Goal: Transaction & Acquisition: Purchase product/service

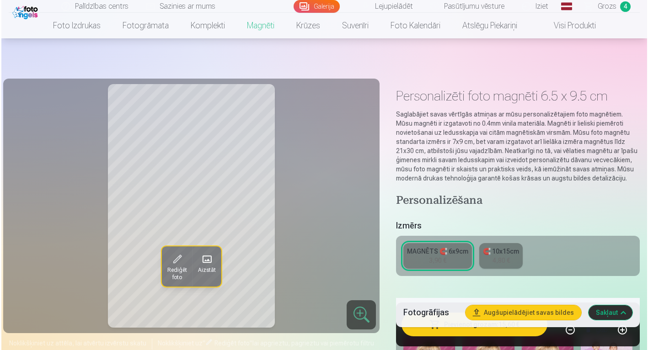
scroll to position [714, 0]
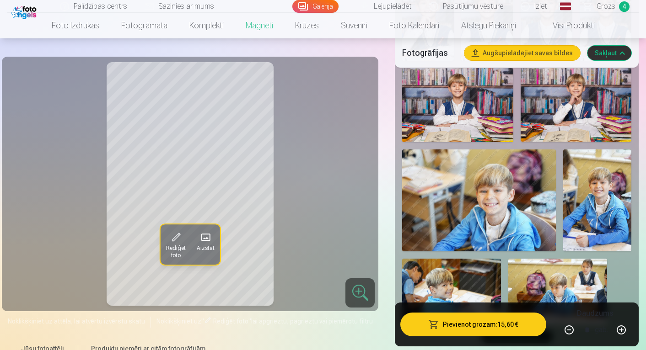
click at [493, 323] on button "Pievienot grozam : 15,60 €" at bounding box center [473, 325] width 146 height 24
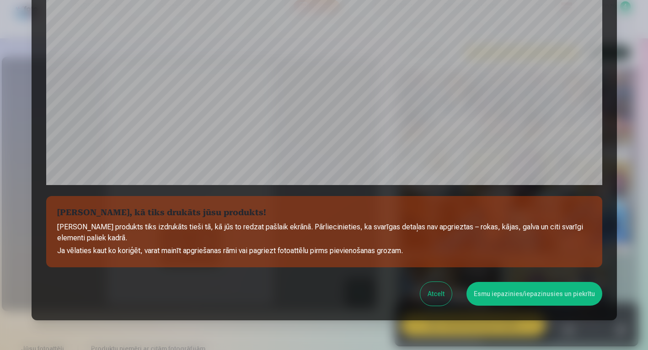
scroll to position [308, 0]
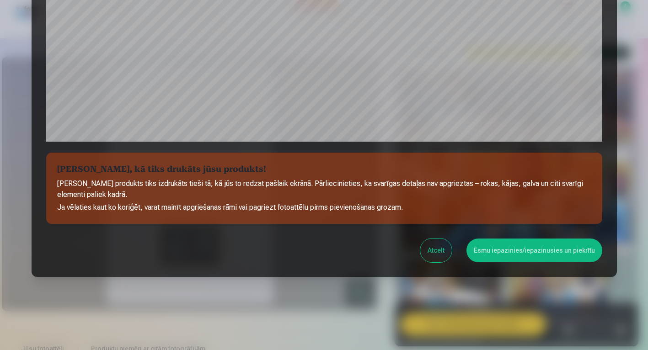
click at [526, 251] on button "Esmu iepazinies/iepazinusies un piekrītu" at bounding box center [534, 251] width 136 height 24
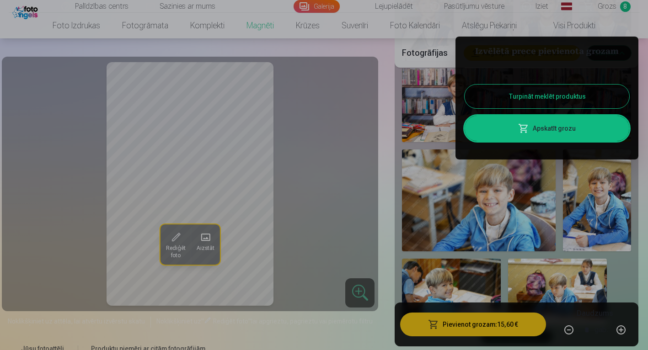
click at [558, 130] on link "Apskatīt grozu" at bounding box center [547, 129] width 165 height 26
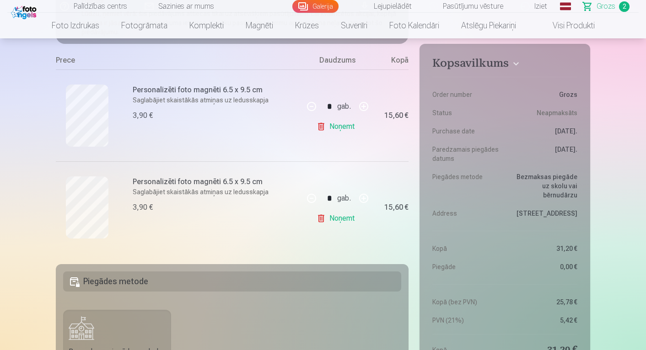
scroll to position [152, 0]
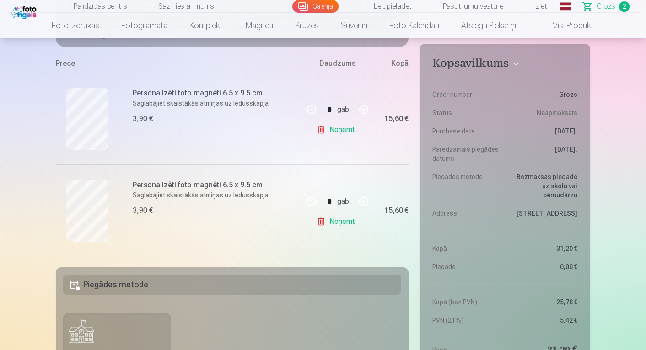
click at [321, 131] on link "Noņemt" at bounding box center [337, 130] width 42 height 18
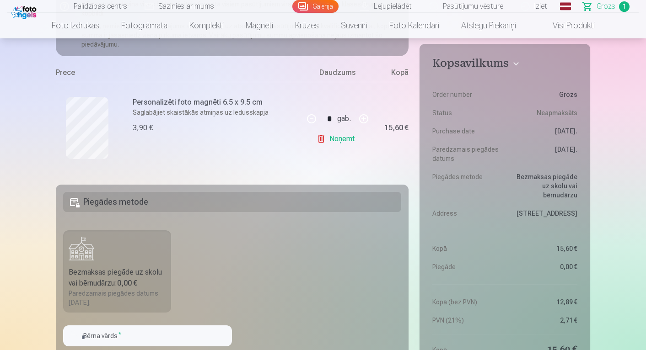
click at [364, 118] on button "button" at bounding box center [364, 119] width 22 height 22
type input "*"
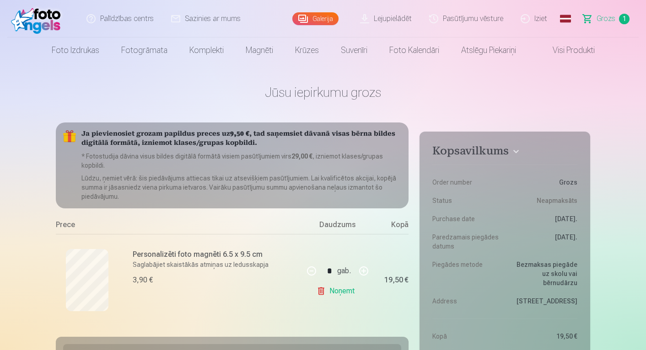
scroll to position [0, 0]
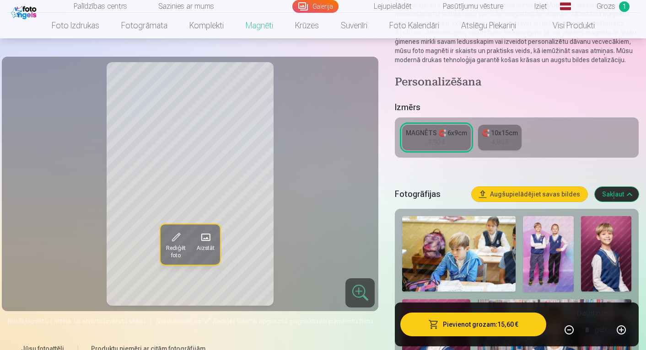
scroll to position [114, 0]
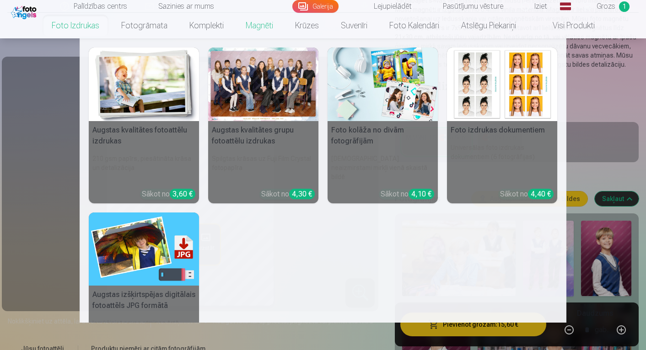
click at [79, 27] on link "Foto izdrukas" at bounding box center [76, 26] width 70 height 26
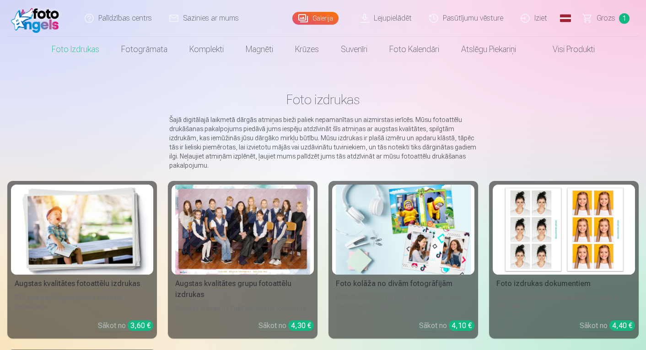
click at [258, 234] on div at bounding box center [242, 230] width 135 height 90
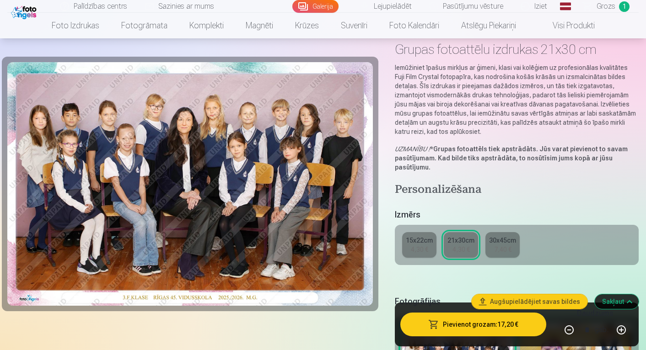
scroll to position [53, 0]
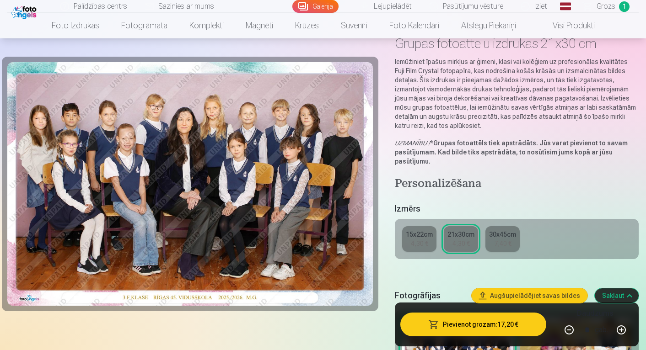
click at [454, 241] on div "4,30 €" at bounding box center [460, 243] width 17 height 9
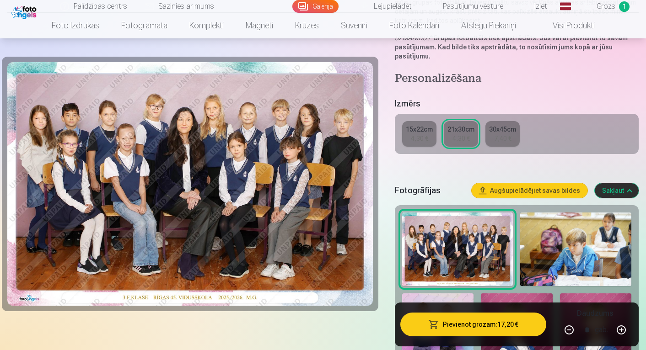
scroll to position [157, 0]
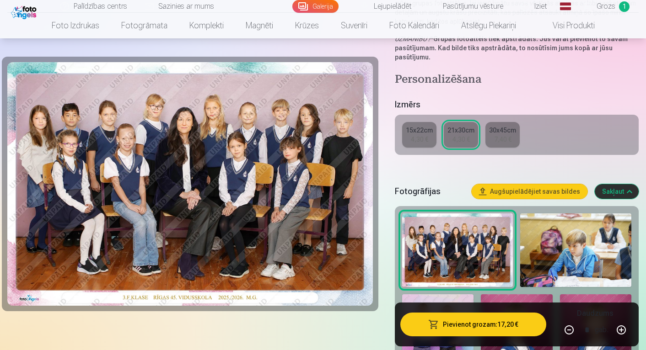
click at [569, 331] on button "button" at bounding box center [569, 330] width 22 height 22
type input "*"
click at [505, 322] on button "Pievienot grozam : 4,30 €" at bounding box center [473, 325] width 146 height 24
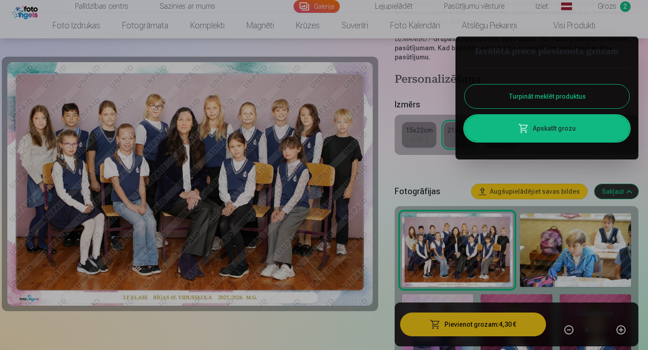
click at [426, 161] on div at bounding box center [324, 175] width 648 height 350
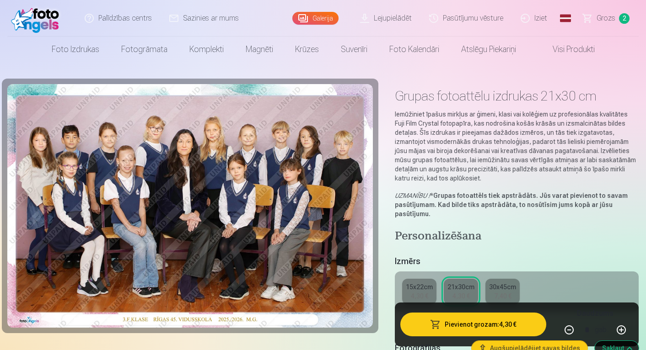
scroll to position [0, 0]
click at [310, 17] on link "Galerija" at bounding box center [315, 18] width 46 height 13
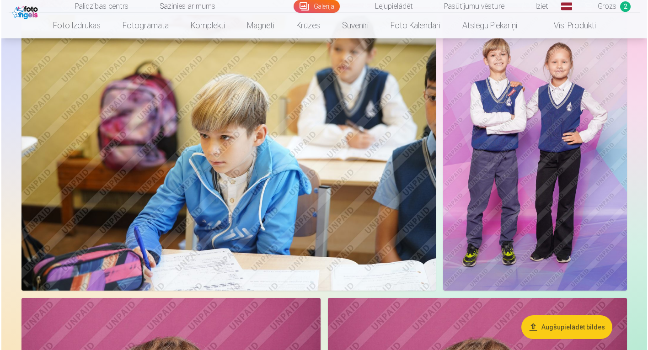
scroll to position [497, 0]
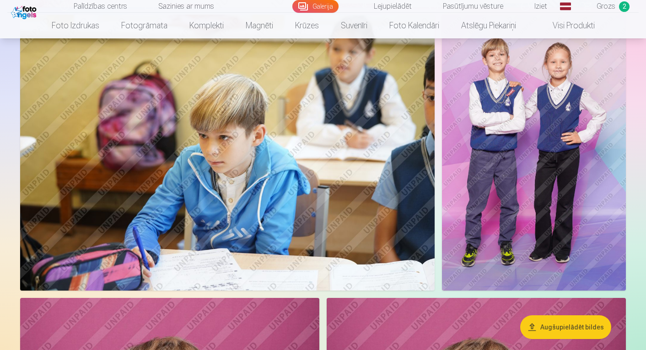
click at [557, 145] on img at bounding box center [534, 153] width 184 height 276
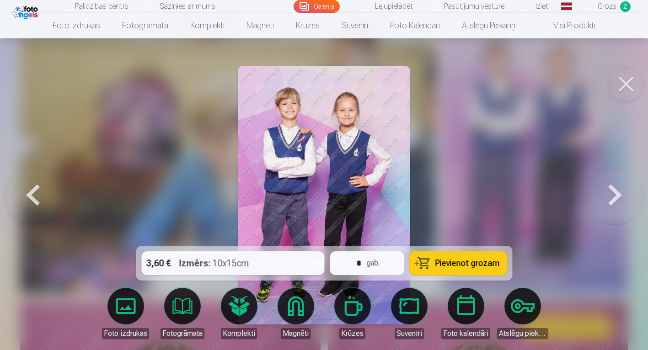
click at [315, 265] on icon at bounding box center [316, 263] width 15 height 15
click at [499, 150] on div at bounding box center [324, 175] width 648 height 350
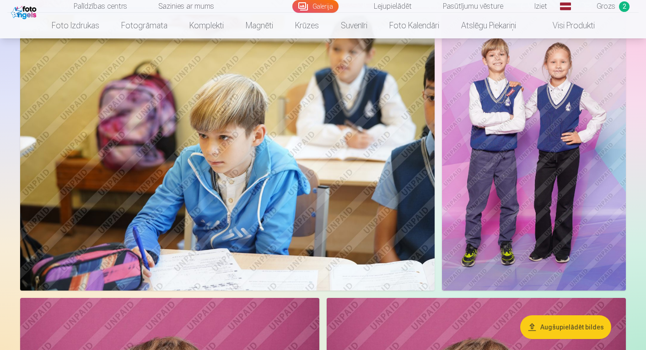
click at [499, 150] on img at bounding box center [534, 153] width 184 height 276
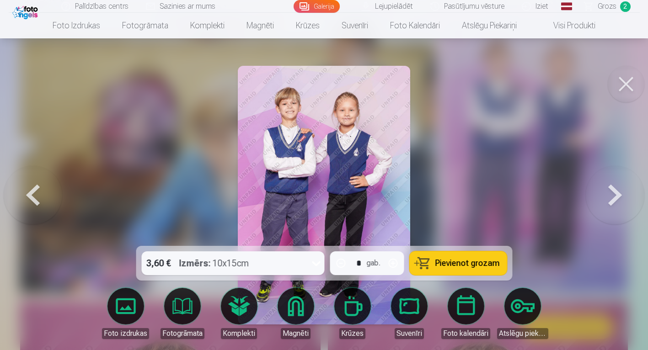
click at [449, 264] on span "Pievienot grozam" at bounding box center [467, 263] width 64 height 8
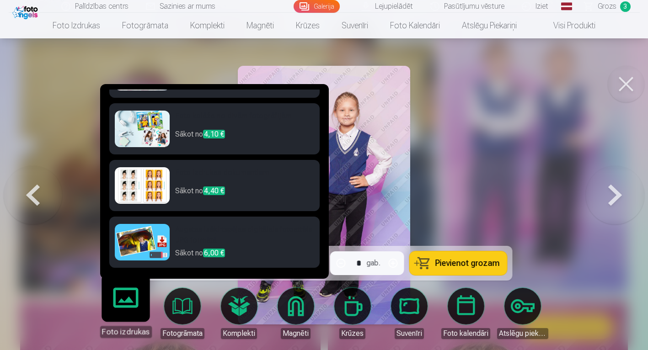
scroll to position [102, 0]
click at [225, 235] on h6 "Augstas izšķirtspējas digitālais fotoattēls JPG formātā" at bounding box center [244, 236] width 139 height 24
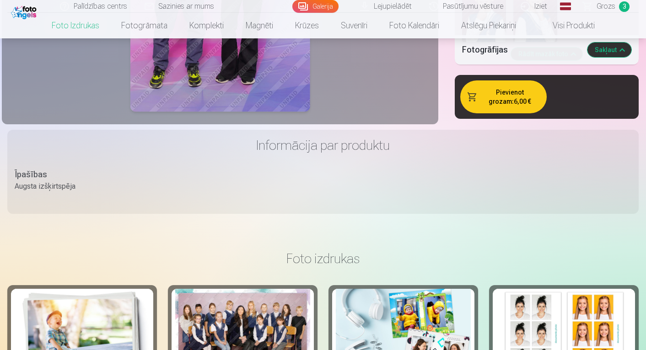
scroll to position [1439, 0]
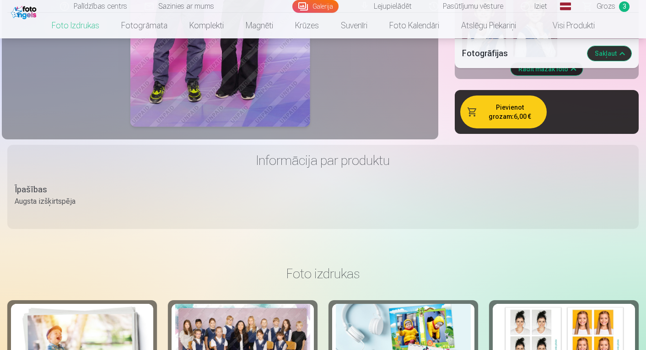
click at [503, 100] on button "Pievienot grozam : 6,00 €" at bounding box center [503, 112] width 86 height 33
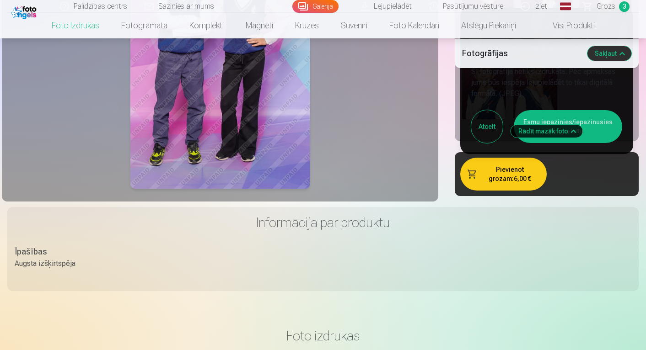
scroll to position [1369, 0]
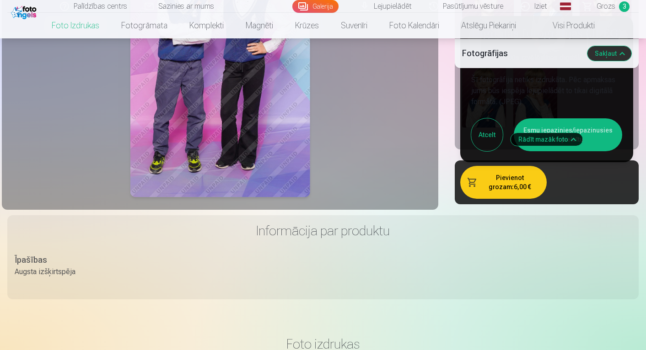
click at [607, 123] on button "Esmu iepazinies/iepazinusies un piekrītu" at bounding box center [567, 134] width 108 height 33
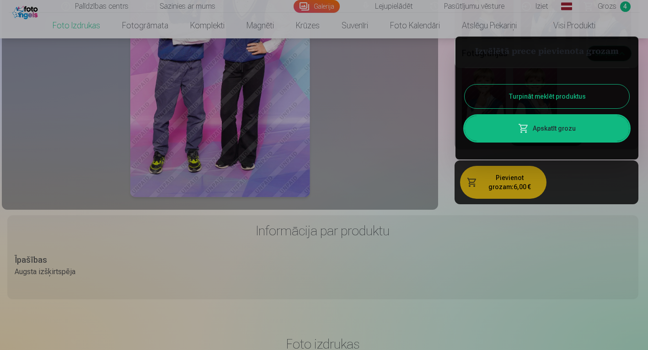
click at [551, 96] on button "Turpināt meklēt produktus" at bounding box center [547, 97] width 165 height 24
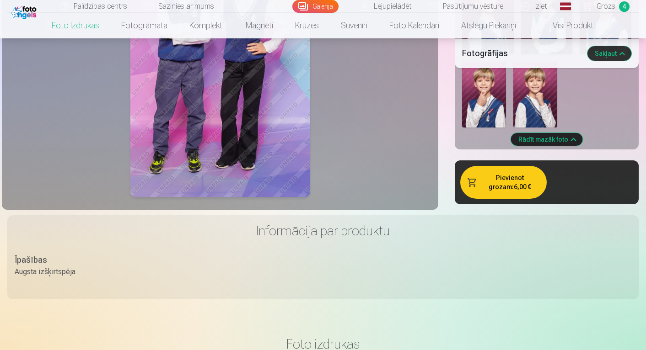
click at [321, 6] on link "Galerija" at bounding box center [315, 6] width 46 height 13
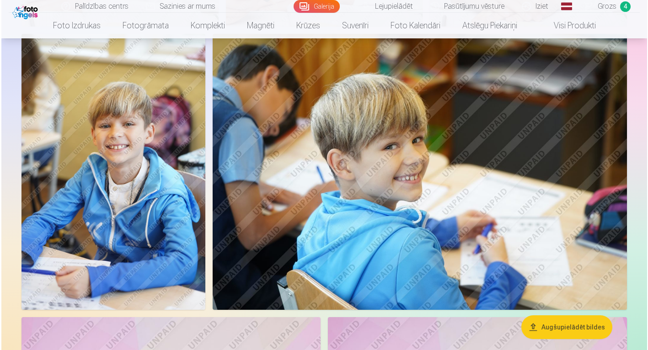
scroll to position [2619, 0]
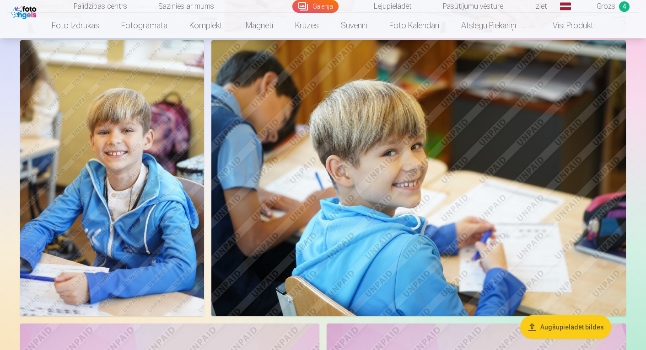
click at [422, 173] on img at bounding box center [418, 178] width 414 height 276
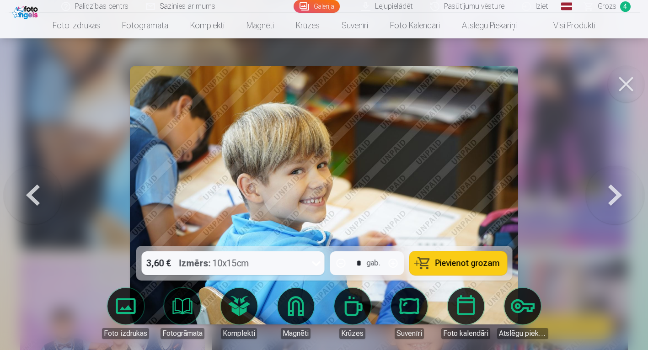
click at [446, 264] on span "Pievienot grozam" at bounding box center [467, 263] width 64 height 8
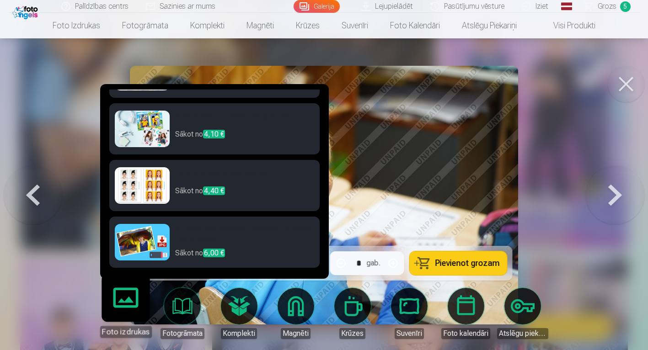
scroll to position [102, 0]
click at [224, 233] on h6 "Augstas izšķirtspējas digitālais fotoattēls JPG formātā" at bounding box center [244, 236] width 139 height 24
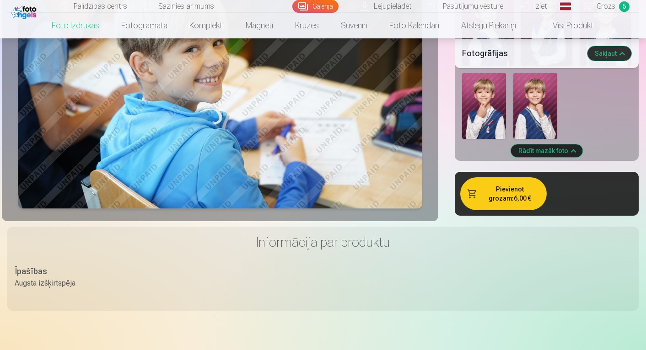
scroll to position [1357, 0]
click at [508, 185] on button "Pievienot grozam : 6,00 €" at bounding box center [503, 194] width 86 height 33
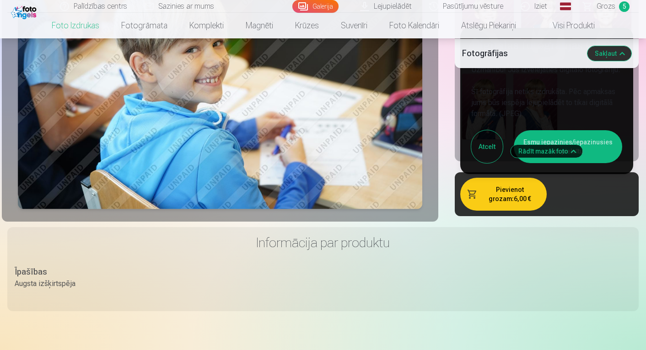
click at [598, 134] on button "Esmu iepazinies/iepazinusies un piekrītu" at bounding box center [567, 146] width 108 height 33
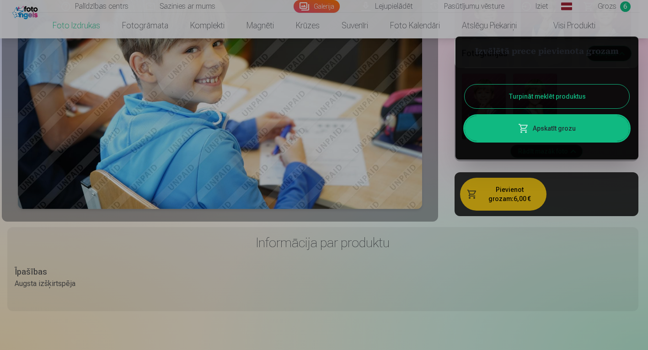
click at [554, 96] on button "Turpināt meklēt produktus" at bounding box center [547, 97] width 165 height 24
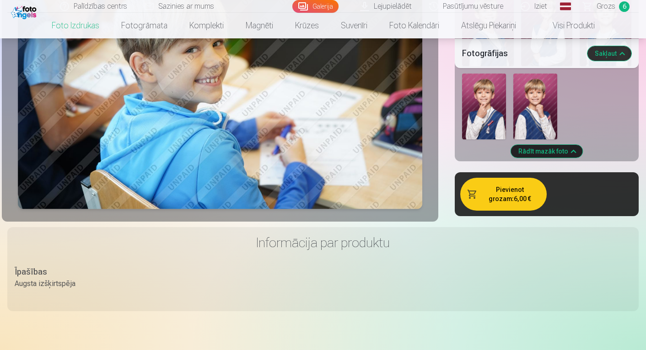
click at [329, 6] on link "Galerija" at bounding box center [315, 6] width 46 height 13
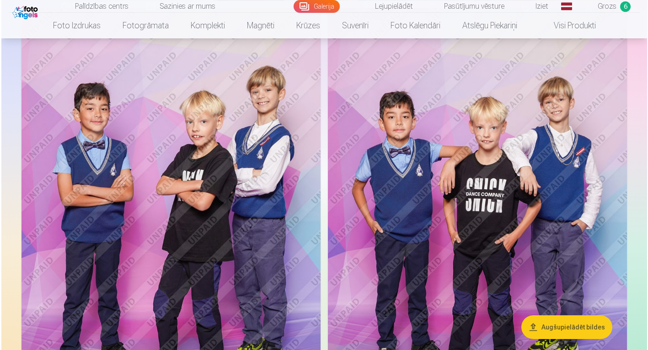
scroll to position [2954, 0]
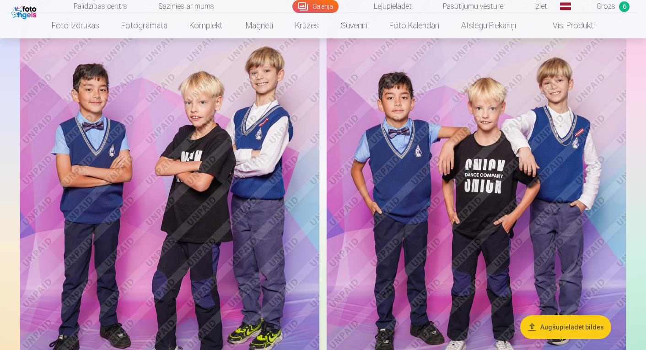
click at [493, 154] on img at bounding box center [475, 213] width 299 height 449
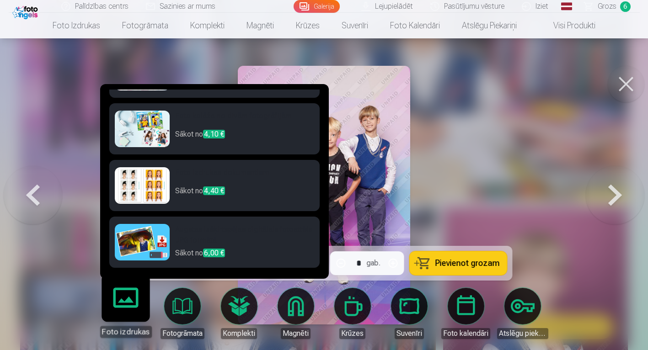
scroll to position [102, 0]
click at [243, 231] on h6 "Augstas izšķirtspējas digitālais fotoattēls JPG formātā" at bounding box center [244, 236] width 139 height 24
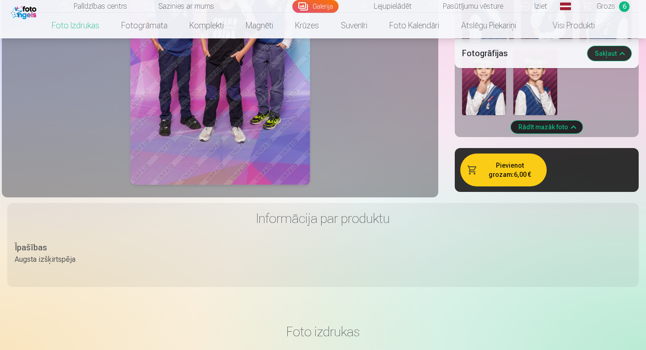
scroll to position [1376, 0]
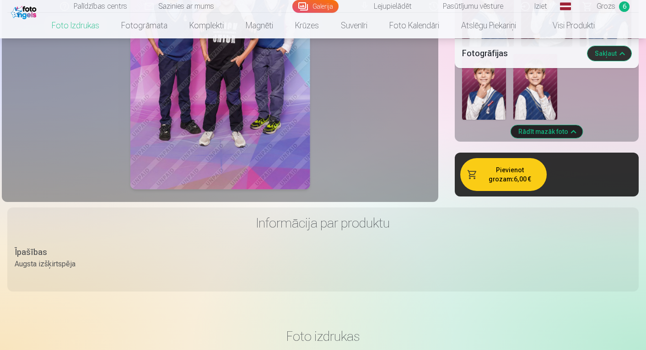
click at [504, 174] on button "Pievienot grozam : 6,00 €" at bounding box center [503, 174] width 86 height 33
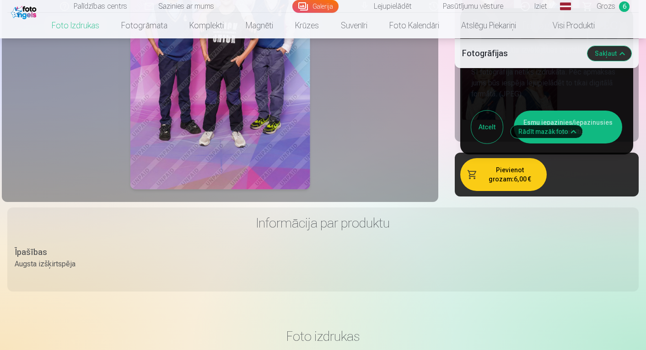
click at [589, 115] on button "Esmu iepazinies/iepazinusies un piekrītu" at bounding box center [567, 127] width 108 height 33
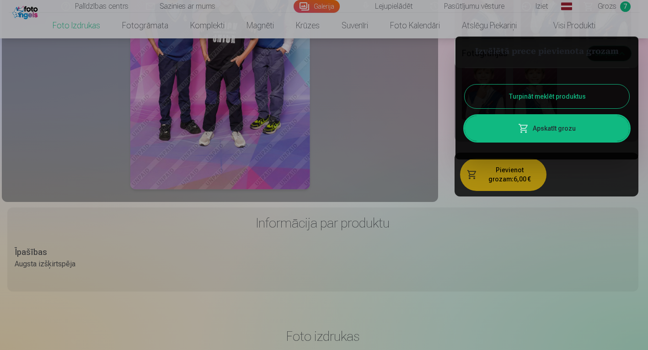
click at [550, 98] on button "Turpināt meklēt produktus" at bounding box center [547, 97] width 165 height 24
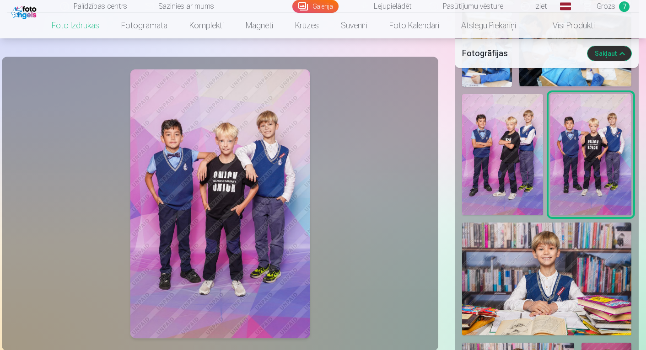
scroll to position [921, 0]
click at [322, 10] on link "Galerija" at bounding box center [315, 6] width 46 height 13
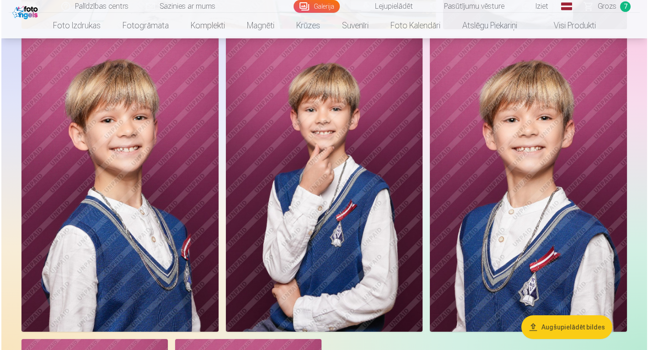
scroll to position [4056, 0]
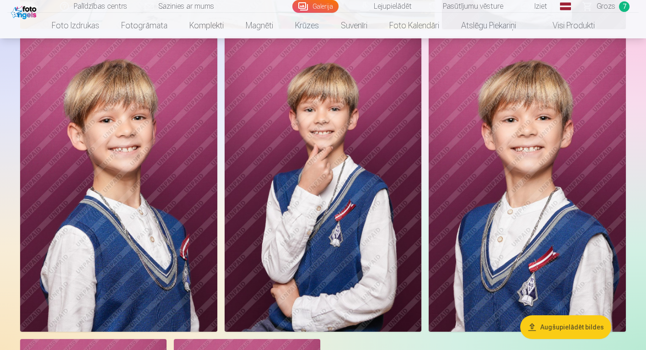
click at [134, 196] on img at bounding box center [118, 184] width 197 height 295
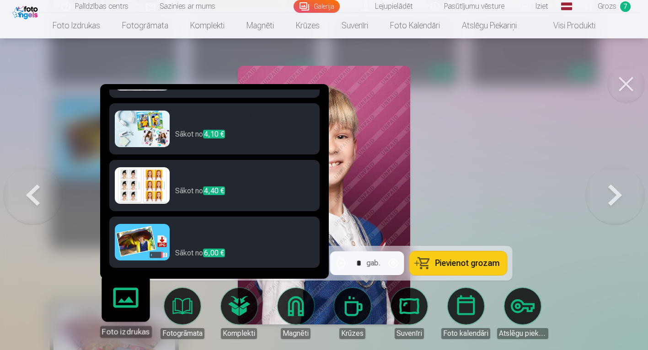
scroll to position [102, 0]
click at [218, 228] on h6 "Augstas izšķirtspējas digitālais fotoattēls JPG formātā" at bounding box center [244, 236] width 139 height 24
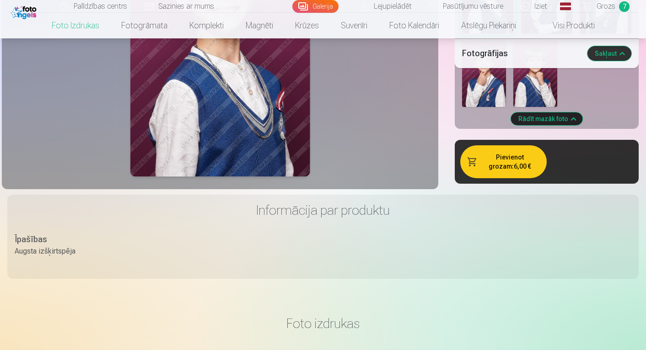
scroll to position [1372, 0]
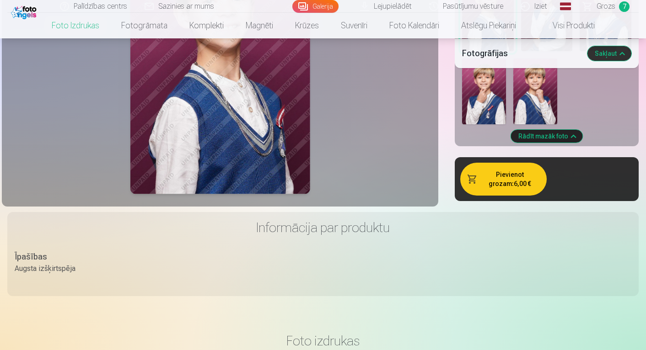
click at [495, 170] on button "Pievienot grozam : 6,00 €" at bounding box center [503, 179] width 86 height 33
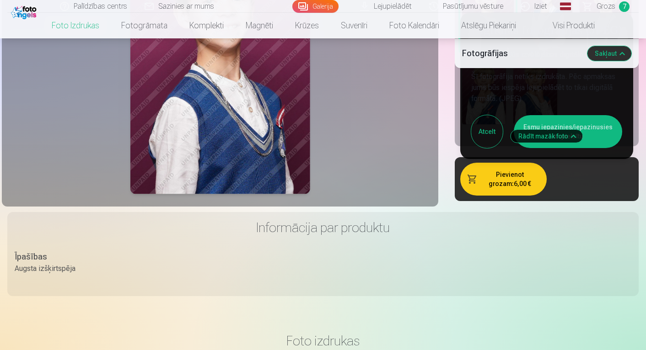
click at [598, 117] on button "Esmu iepazinies/iepazinusies un piekrītu" at bounding box center [567, 131] width 108 height 33
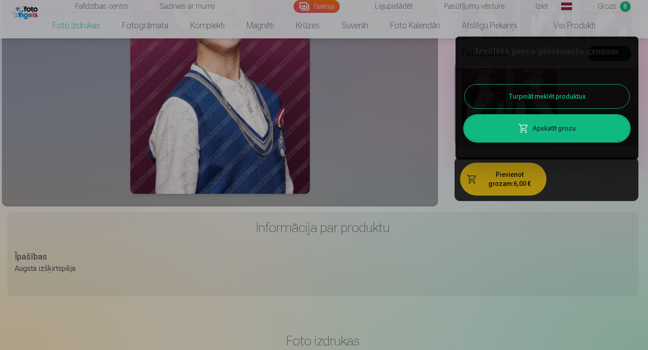
click at [572, 95] on button "Turpināt meklēt produktus" at bounding box center [547, 97] width 165 height 24
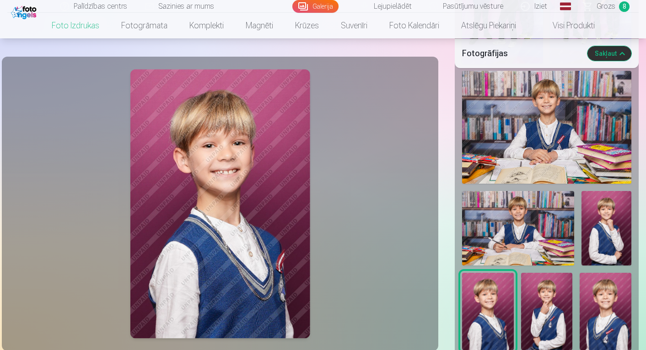
scroll to position [1072, 0]
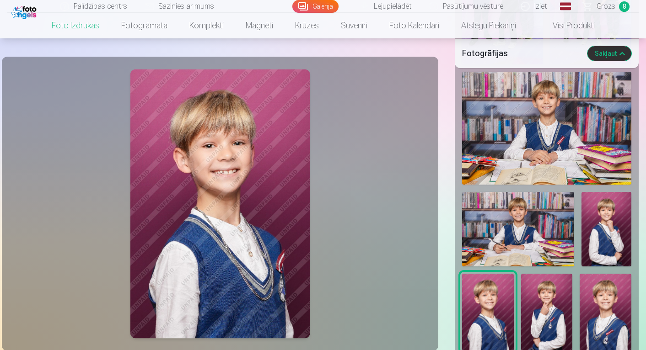
click at [528, 212] on img at bounding box center [518, 229] width 112 height 75
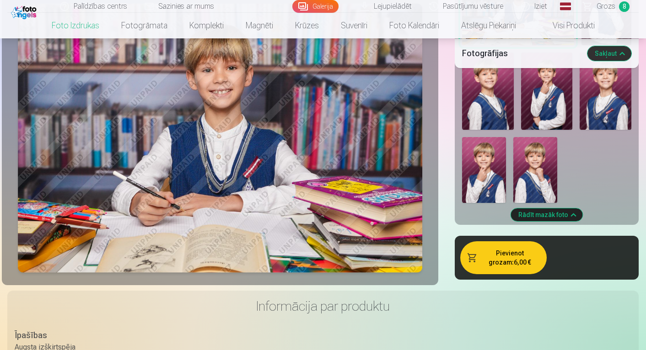
scroll to position [1297, 0]
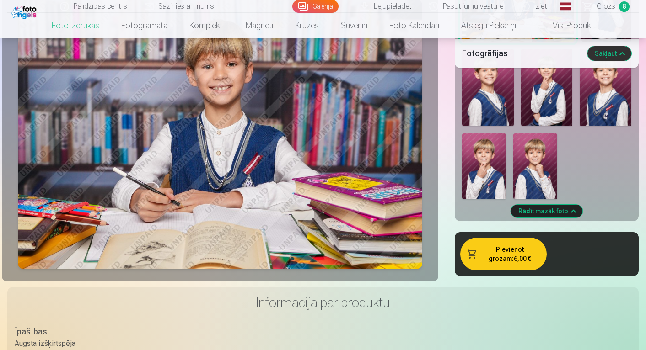
click at [500, 245] on button "Pievienot grozam : 6,00 €" at bounding box center [503, 254] width 86 height 33
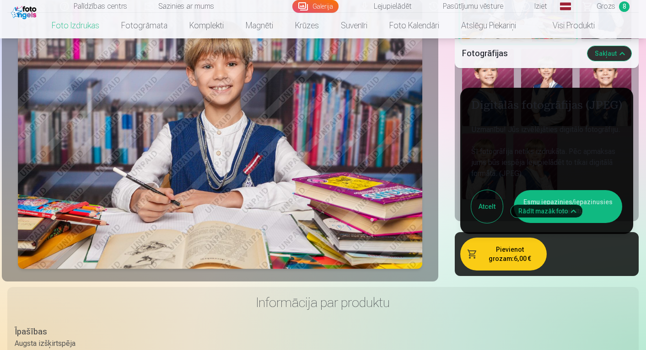
click at [585, 191] on button "Esmu iepazinies/iepazinusies un piekrītu" at bounding box center [567, 206] width 108 height 33
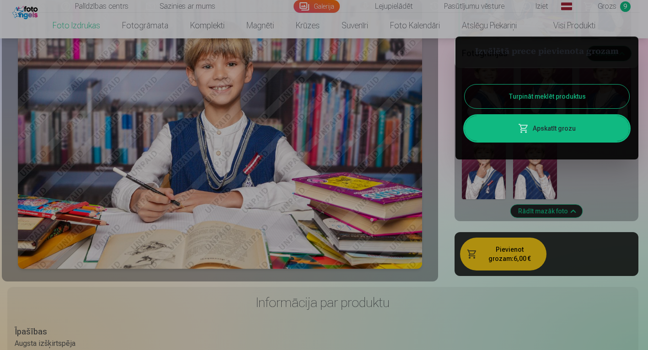
click at [557, 98] on button "Turpināt meklēt produktus" at bounding box center [547, 97] width 165 height 24
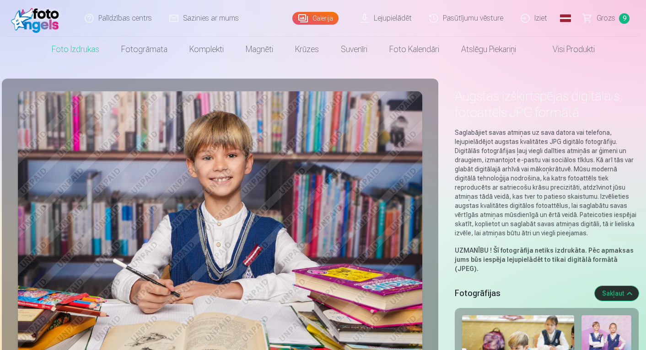
scroll to position [0, 0]
click at [616, 15] on link "Grozs 9" at bounding box center [606, 18] width 64 height 37
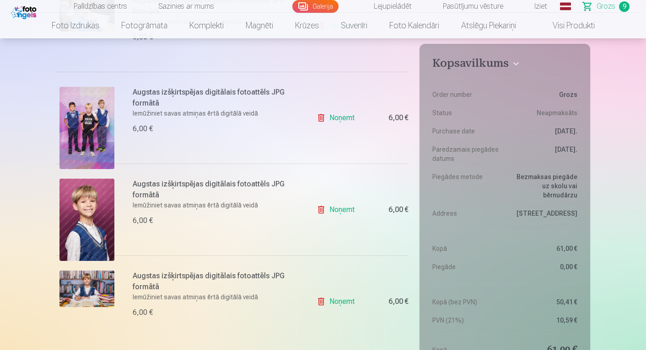
scroll to position [691, 0]
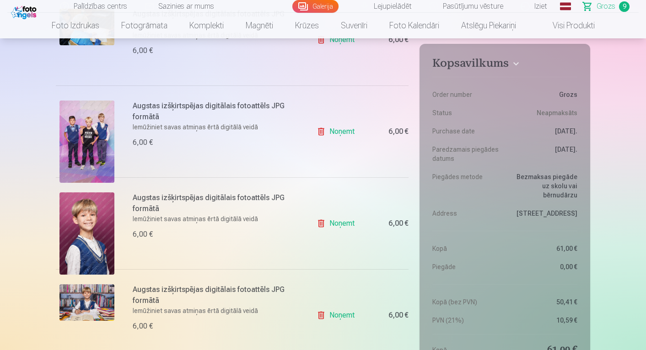
click at [326, 223] on link "Noņemt" at bounding box center [337, 223] width 42 height 18
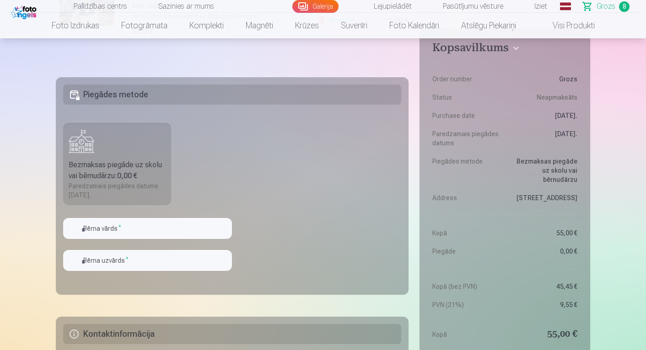
scroll to position [895, 0]
type input "*****"
type input "********"
click at [332, 247] on fieldset "Piegādes metode Bezmaksas piegāde uz skolu vai bērnudārzu : 0,00 € Paredzamais …" at bounding box center [232, 185] width 353 height 218
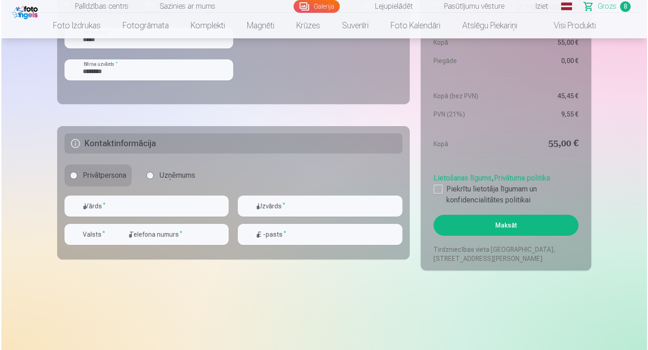
scroll to position [1093, 0]
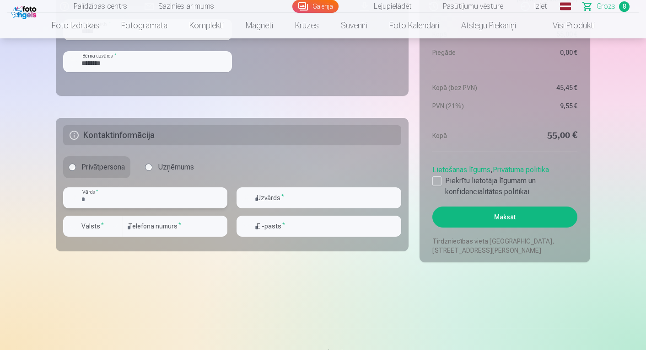
click at [214, 200] on input "text" at bounding box center [145, 197] width 164 height 21
type input "****"
type input "********"
type input "**********"
click at [116, 227] on div "button" at bounding box center [115, 226] width 11 height 11
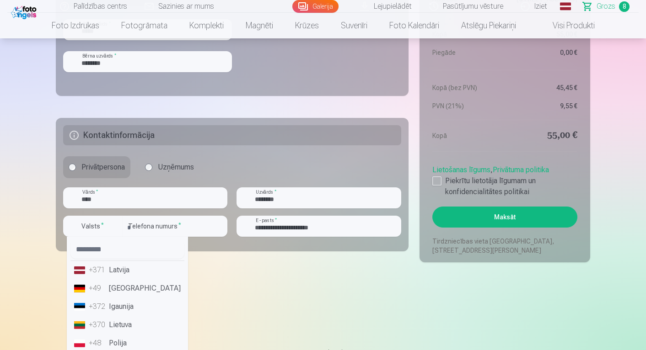
click at [118, 273] on li "+371 Latvija" at bounding box center [127, 270] width 114 height 18
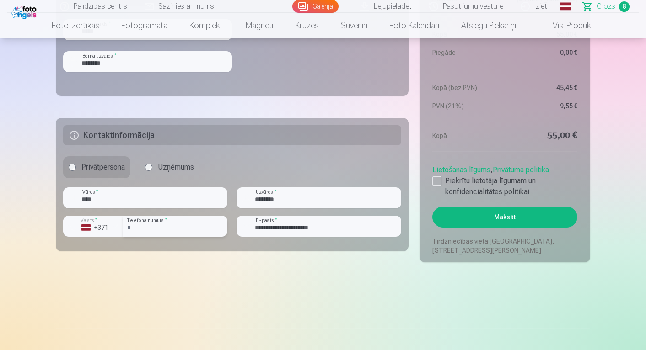
click at [168, 223] on input "number" at bounding box center [175, 226] width 105 height 21
type input "********"
click at [437, 183] on div at bounding box center [436, 180] width 9 height 9
click at [493, 215] on button "Maksāt" at bounding box center [504, 217] width 145 height 21
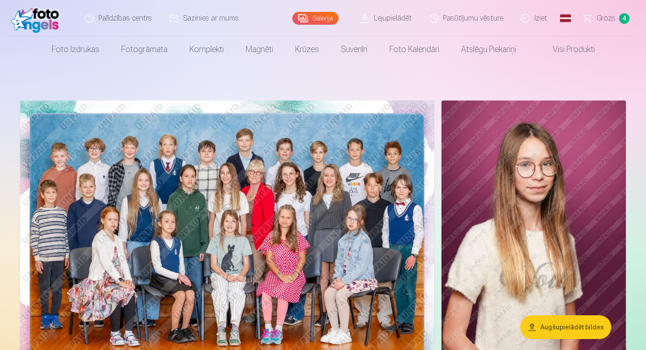
click at [615, 17] on span "Grozs" at bounding box center [605, 18] width 19 height 11
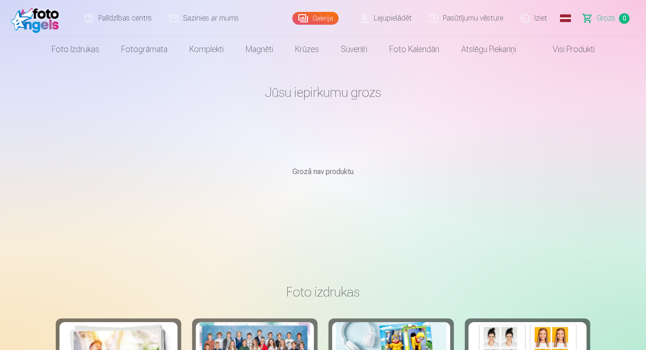
click at [319, 18] on link "Galerija" at bounding box center [315, 18] width 46 height 13
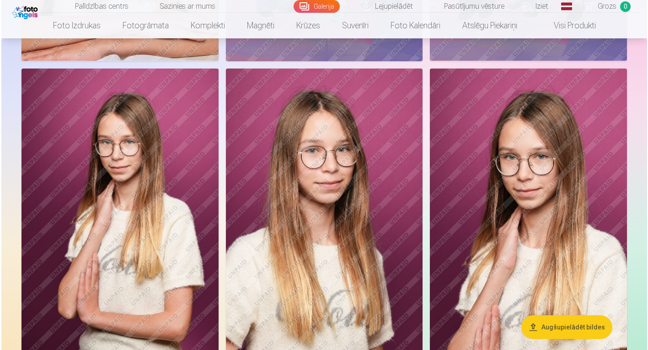
scroll to position [618, 0]
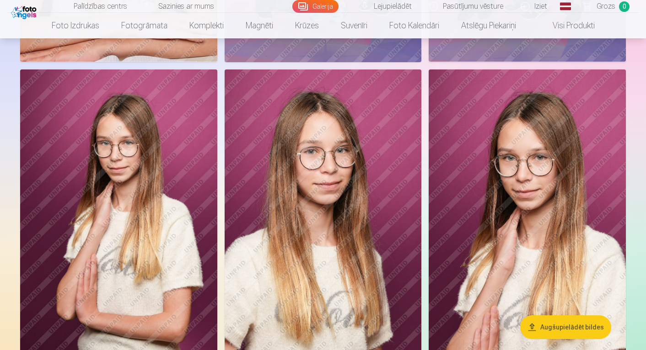
click at [320, 195] on img at bounding box center [323, 217] width 197 height 295
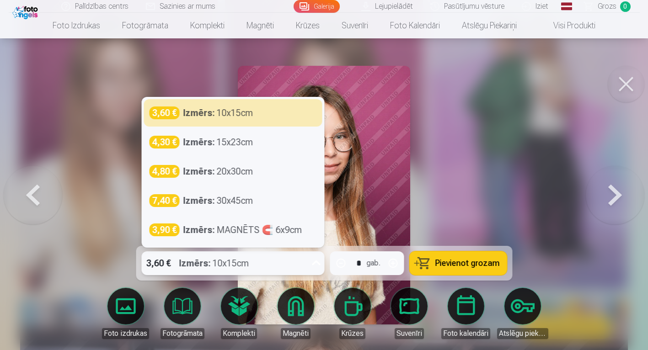
click at [197, 263] on strong "Izmērs :" at bounding box center [195, 263] width 32 height 13
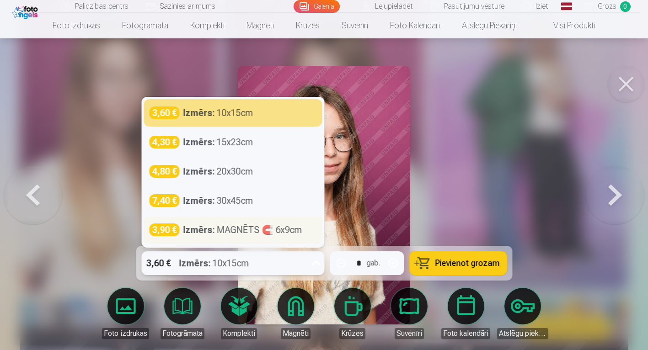
click at [207, 232] on strong "Izmērs :" at bounding box center [199, 230] width 32 height 13
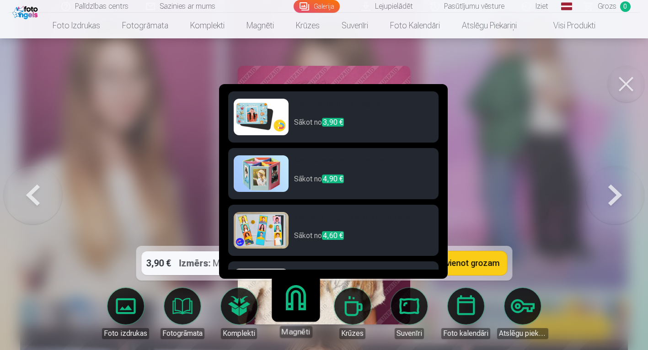
click at [292, 306] on link "Magnēti" at bounding box center [295, 310] width 56 height 56
click at [266, 126] on img at bounding box center [261, 117] width 55 height 37
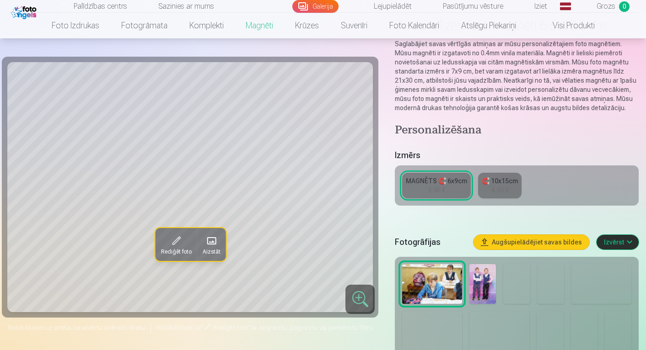
scroll to position [71, 0]
